Goal: Information Seeking & Learning: Check status

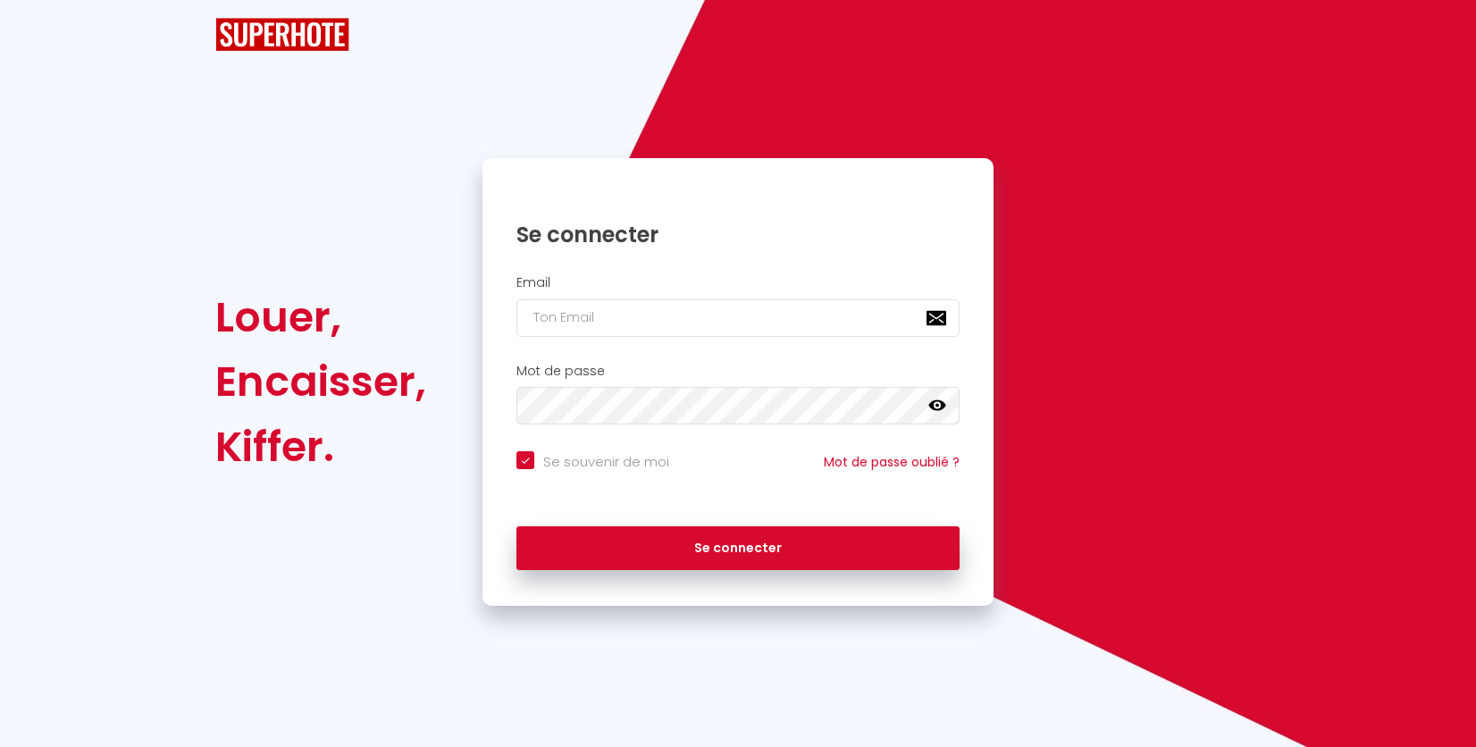
checkbox input "true"
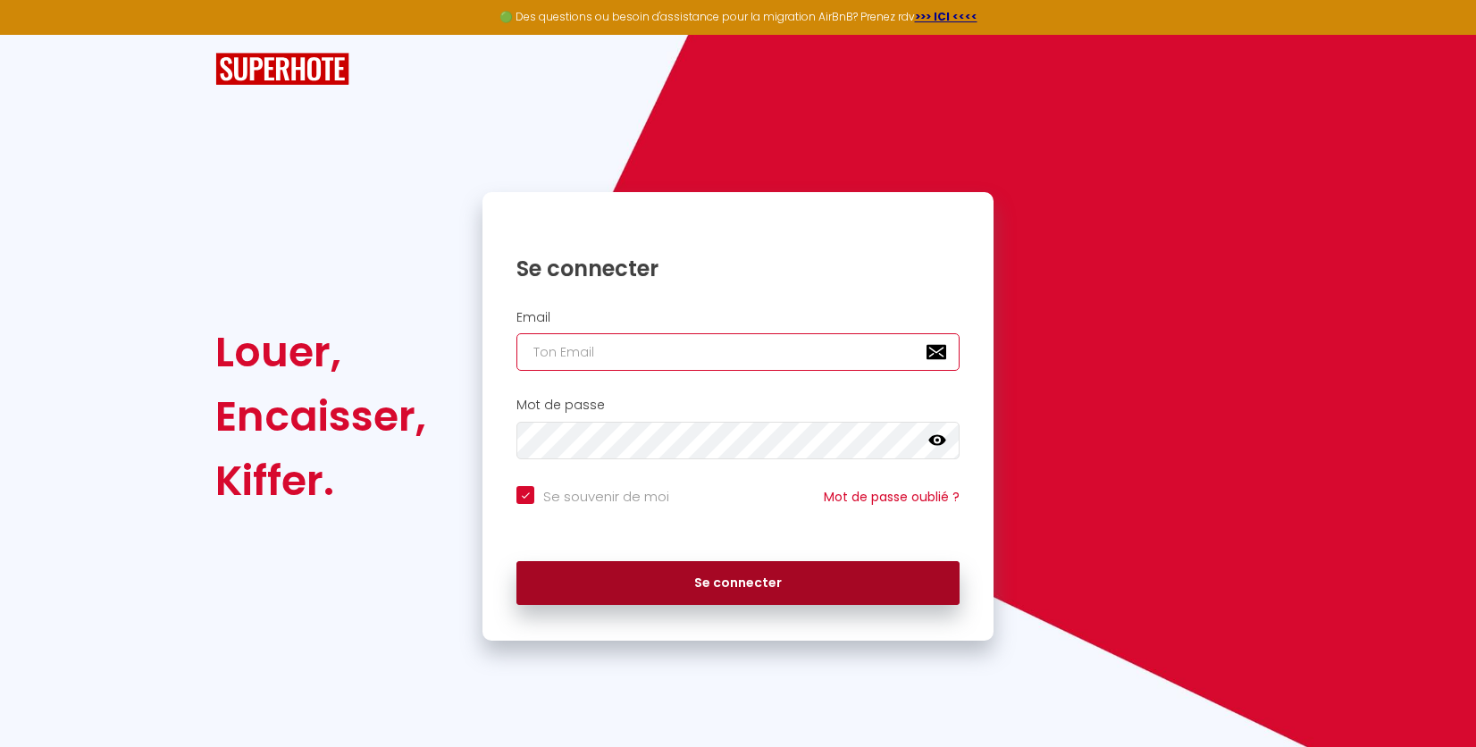
type input "[PERSON_NAME][EMAIL_ADDRESS][DOMAIN_NAME]"
click at [724, 583] on button "Se connecter" at bounding box center [737, 583] width 443 height 45
checkbox input "true"
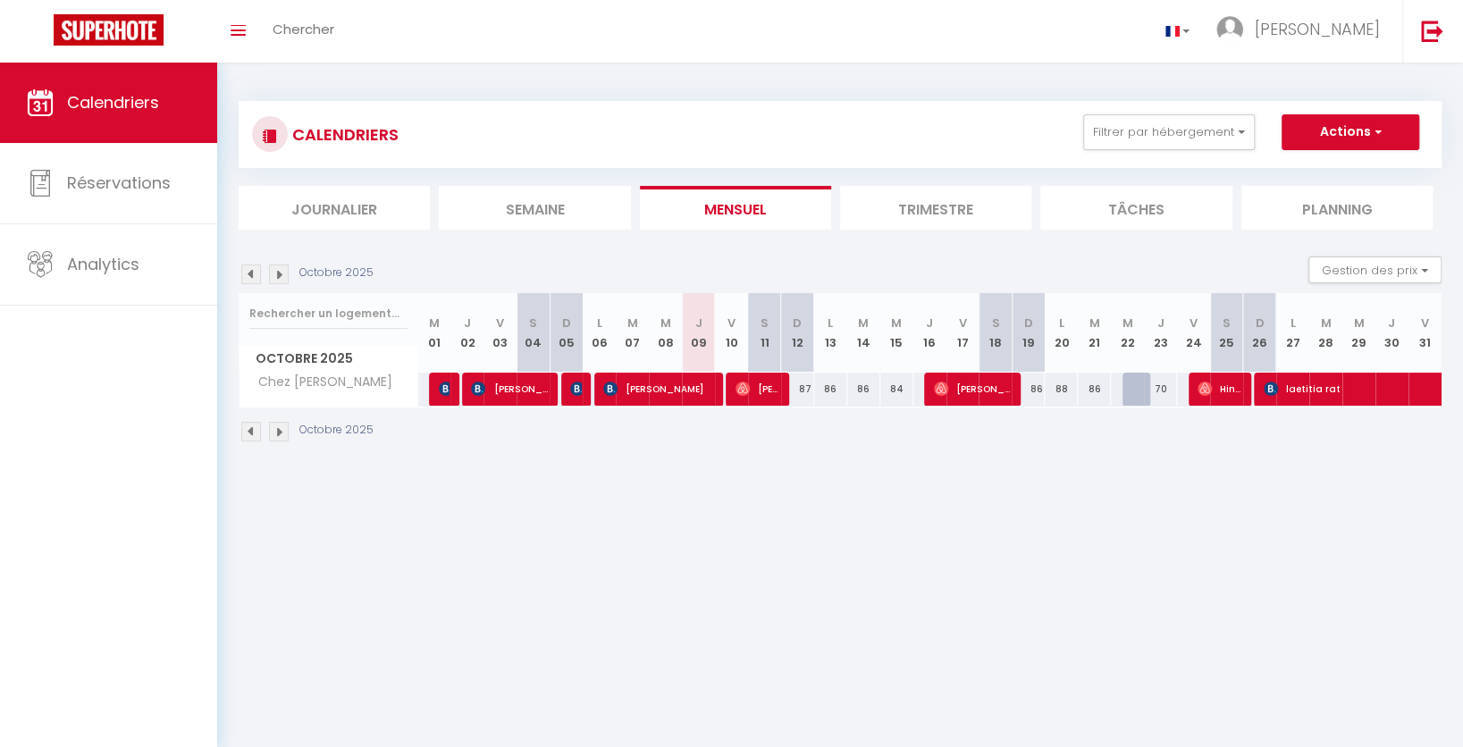
click at [1341, 208] on li "Planning" at bounding box center [1336, 208] width 191 height 44
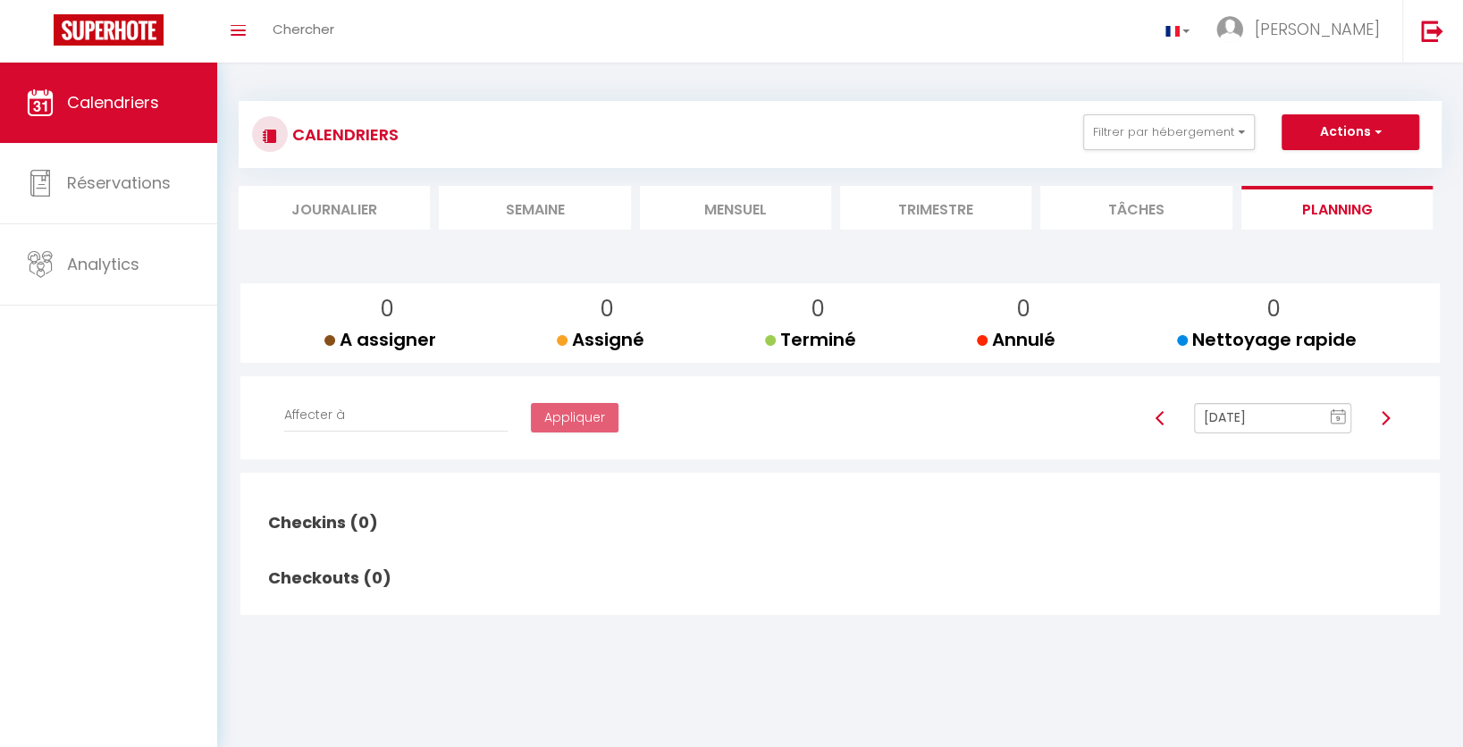
click at [920, 208] on li "Trimestre" at bounding box center [935, 208] width 191 height 44
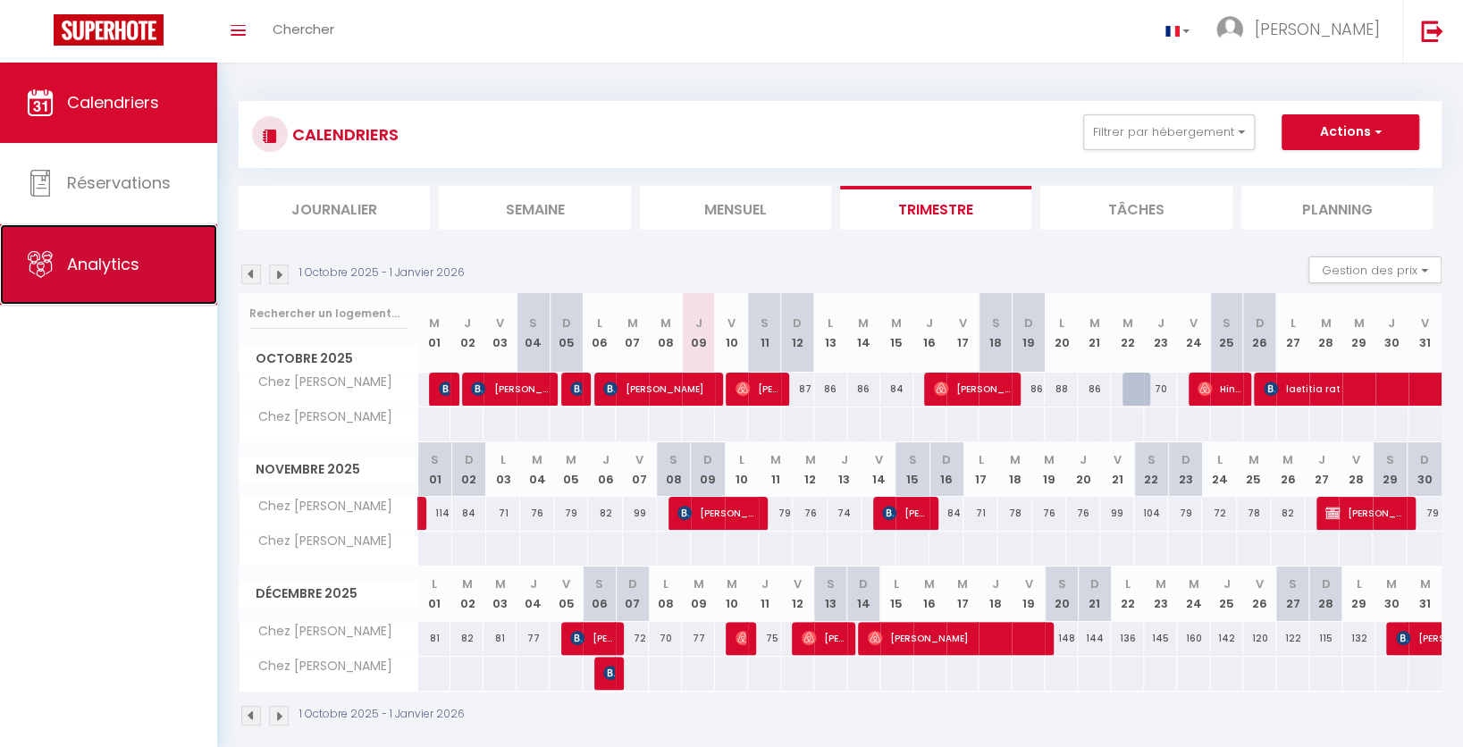
click at [130, 268] on span "Analytics" at bounding box center [103, 264] width 72 height 22
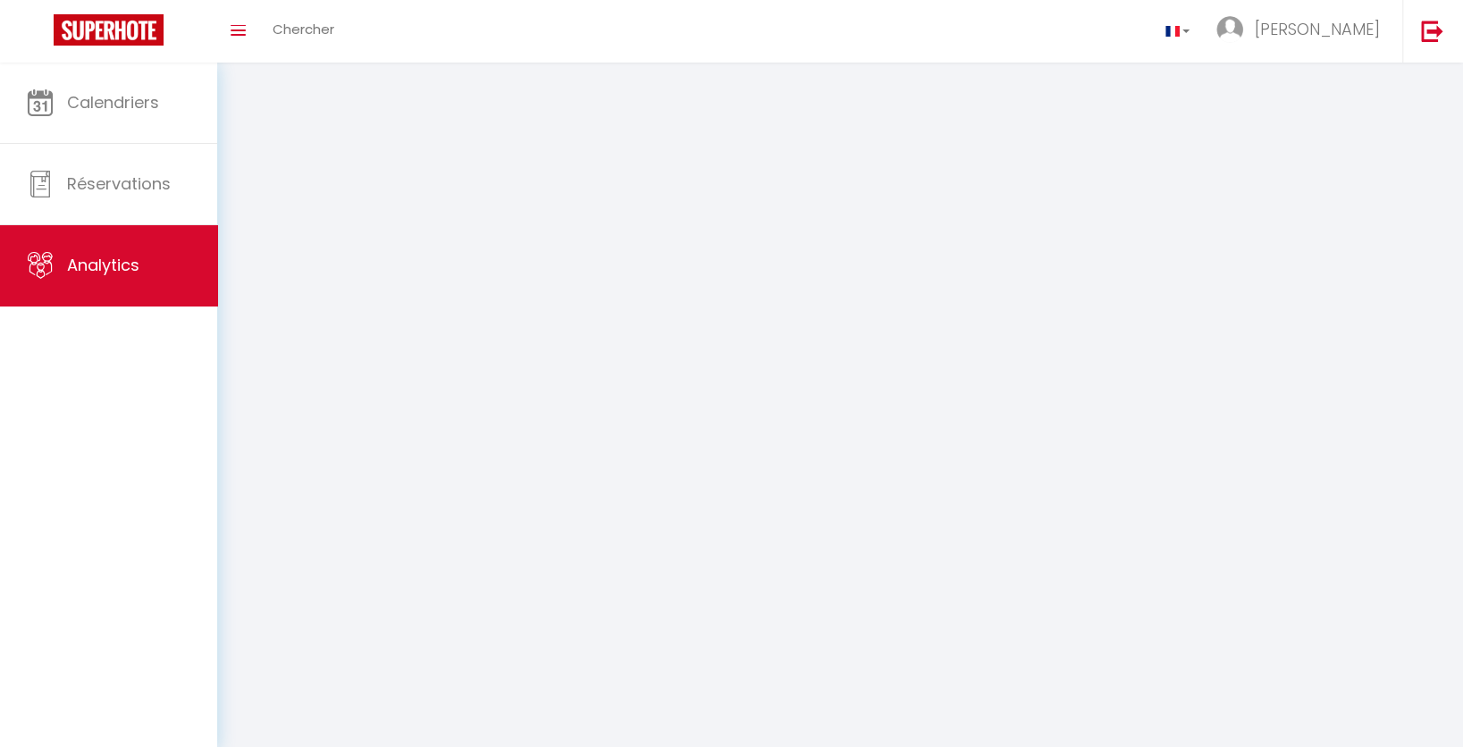
select select "2025"
select select "10"
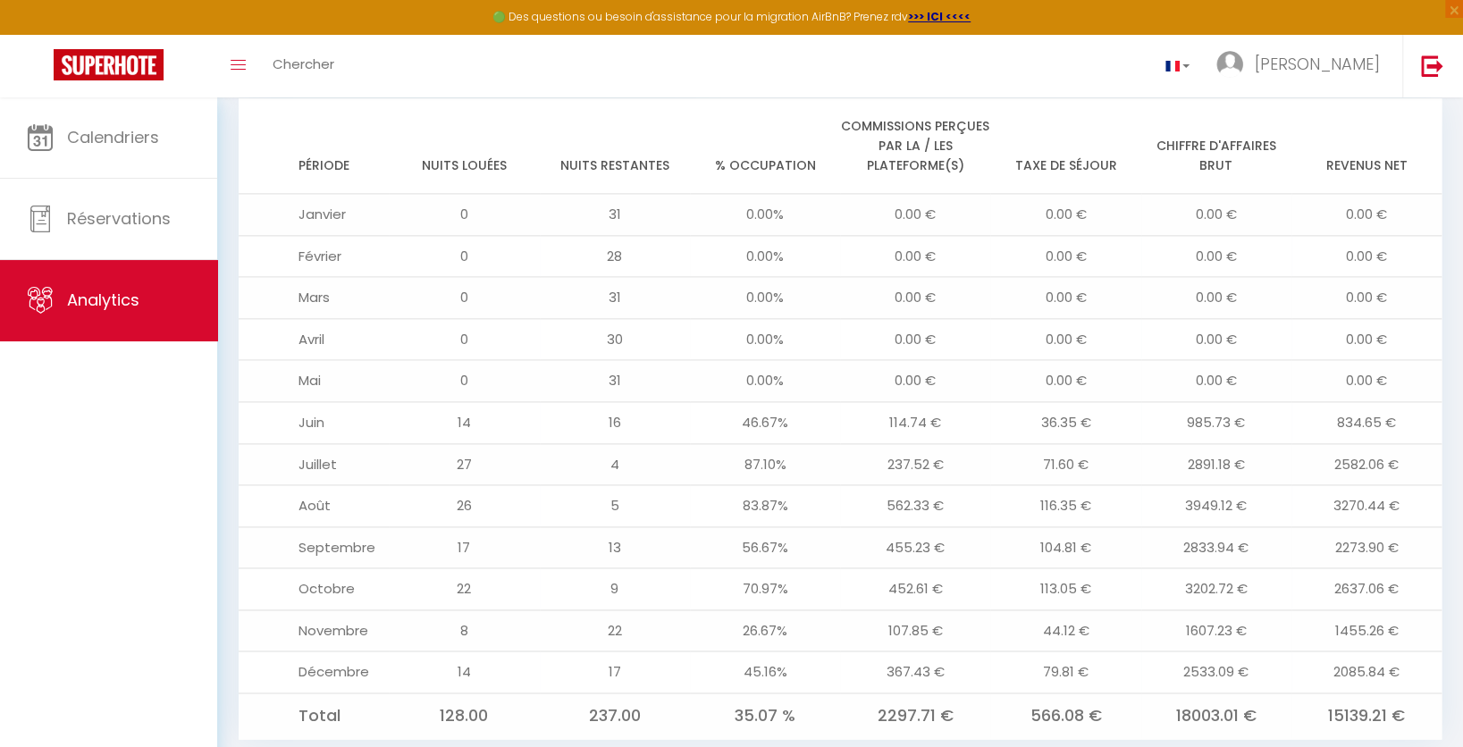
scroll to position [1453, 0]
